Goal: Task Accomplishment & Management: Manage account settings

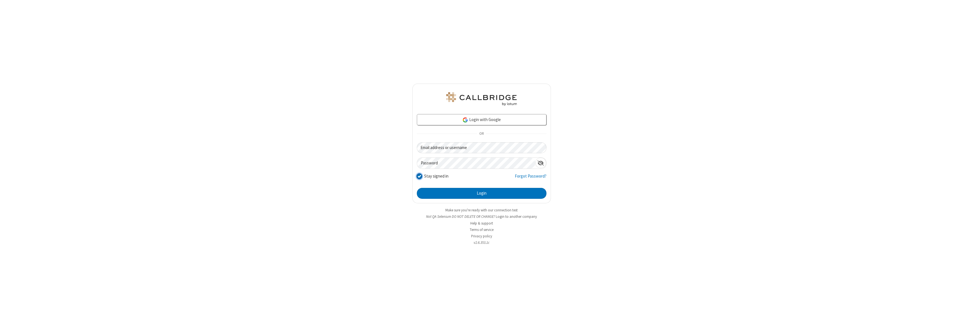
click at [419, 176] on input "Stay signed in" at bounding box center [419, 177] width 5 height 6
checkbox input "false"
click at [481, 193] on button "Login" at bounding box center [482, 193] width 130 height 11
click at [419, 176] on input "Stay signed in" at bounding box center [419, 177] width 5 height 6
checkbox input "false"
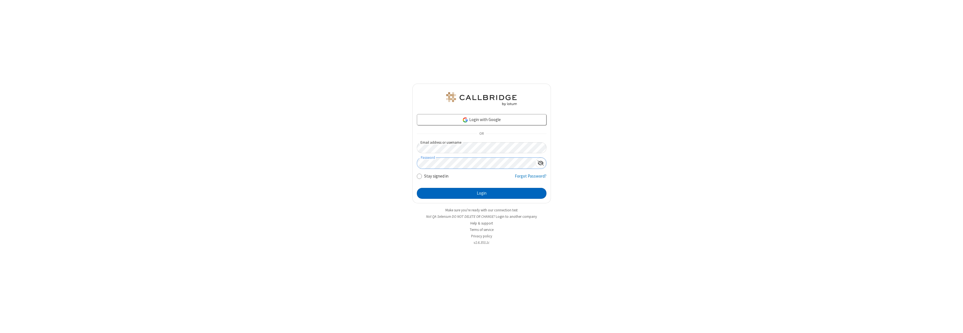
click at [481, 193] on button "Login" at bounding box center [482, 193] width 130 height 11
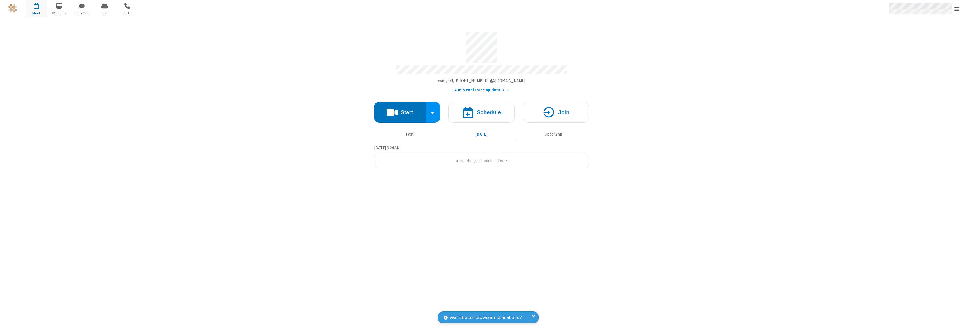
click at [956, 8] on span "Open menu" at bounding box center [956, 9] width 4 height 6
